Goal: Transaction & Acquisition: Purchase product/service

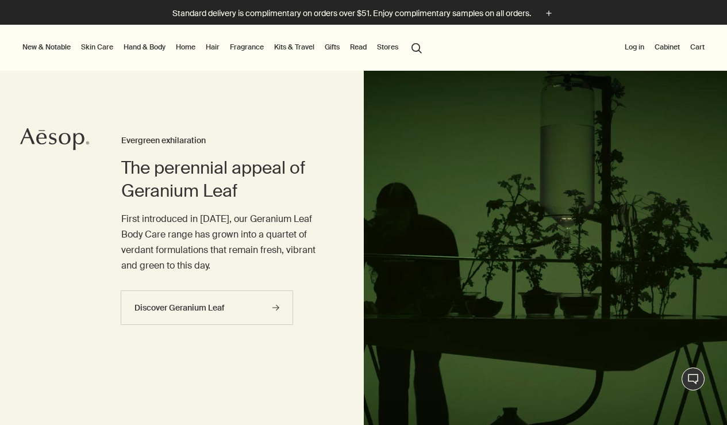
click at [147, 45] on link "Hand & Body" at bounding box center [144, 47] width 47 height 14
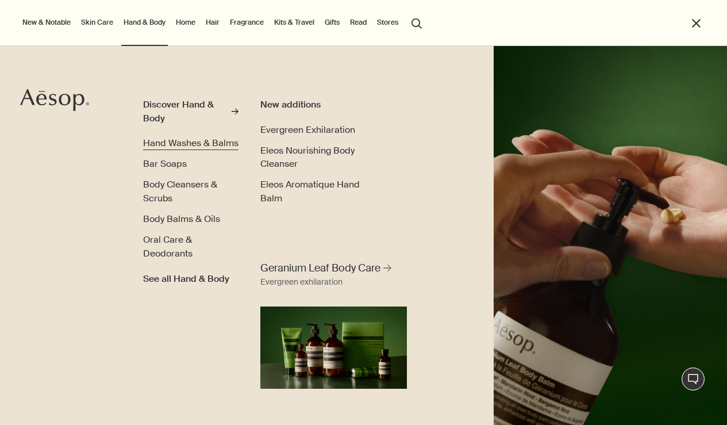
click at [188, 144] on span "Hand Washes & Balms" at bounding box center [190, 143] width 95 height 12
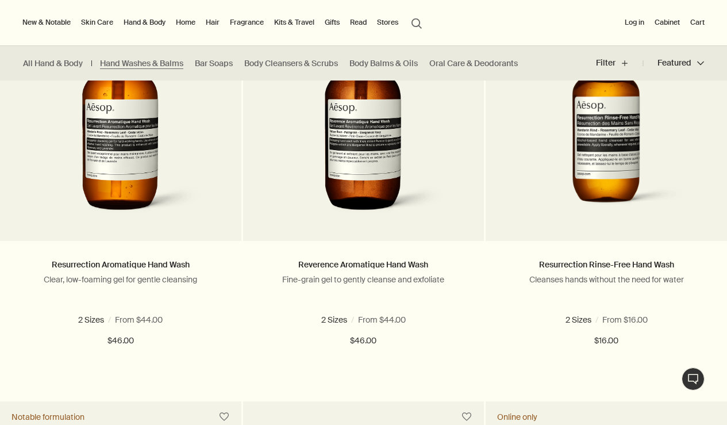
scroll to position [737, 0]
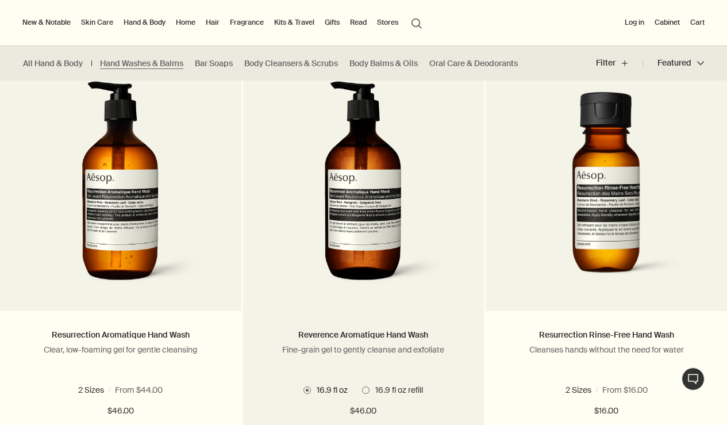
click at [364, 389] on span at bounding box center [365, 389] width 7 height 7
click at [302, 390] on ul "16.9 fl oz 16.9 fl oz refill" at bounding box center [363, 389] width 207 height 15
click at [311, 388] on span at bounding box center [307, 389] width 7 height 7
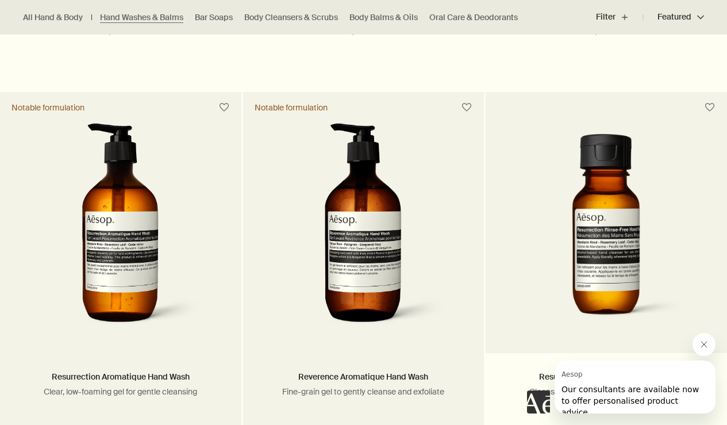
scroll to position [735, 0]
